Goal: Information Seeking & Learning: Check status

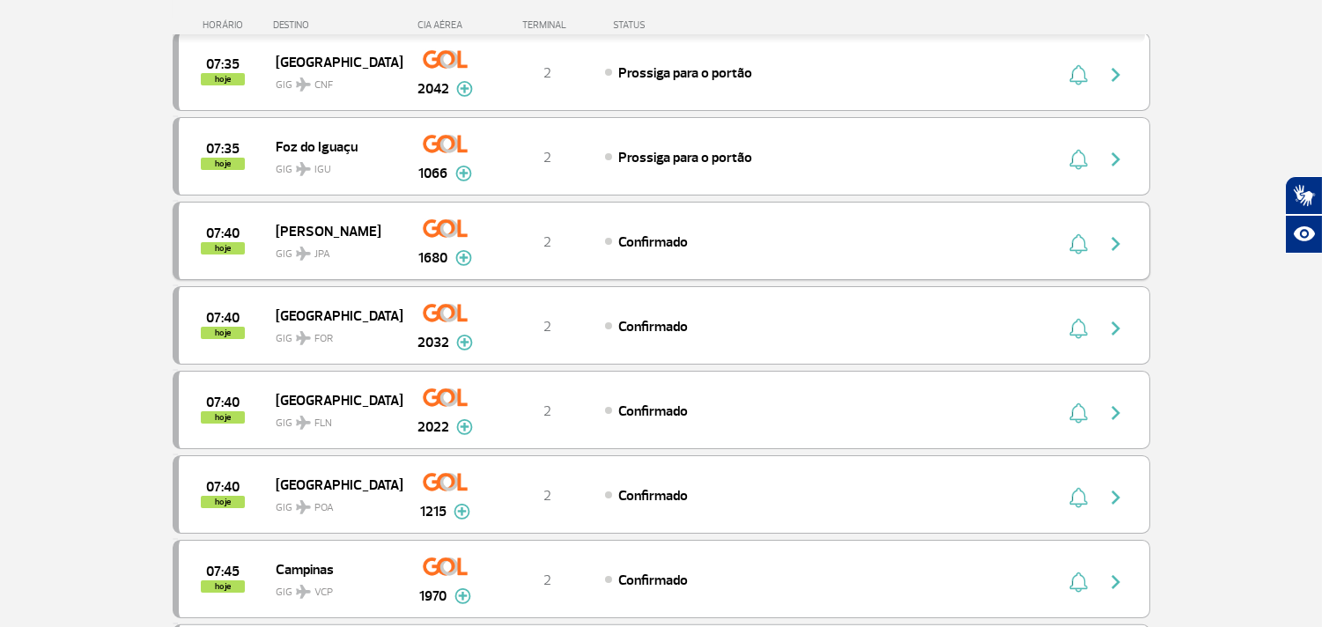
scroll to position [881, 0]
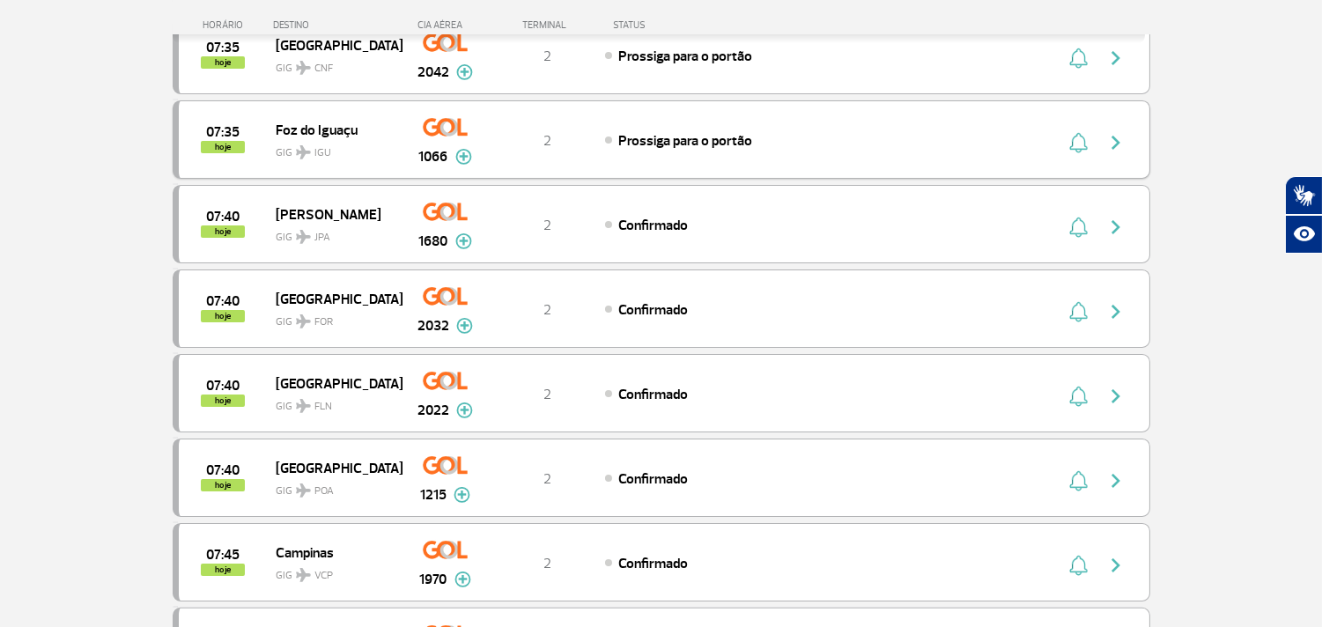
click at [1113, 123] on div "07:35 hoje Foz do Iguaçu GIG IGU 1066 2 Prossiga para o portão Parcerias: Air F…" at bounding box center [662, 139] width 978 height 78
click at [1120, 150] on img "button" at bounding box center [1115, 142] width 21 height 21
